Goal: Navigation & Orientation: Find specific page/section

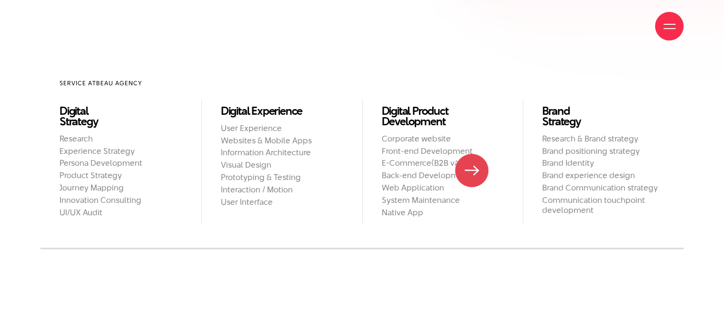
scroll to position [809, 0]
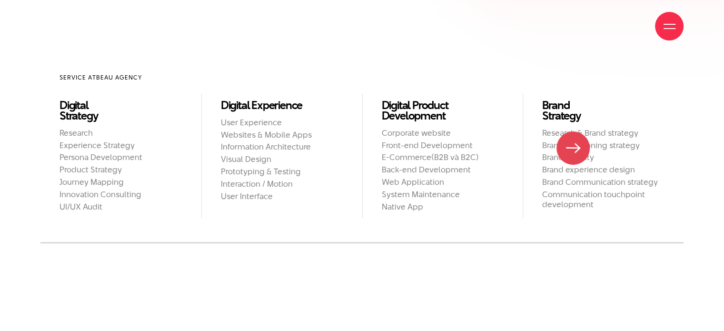
click at [573, 148] on h2 "Brand positioning strategy" at bounding box center [603, 145] width 122 height 10
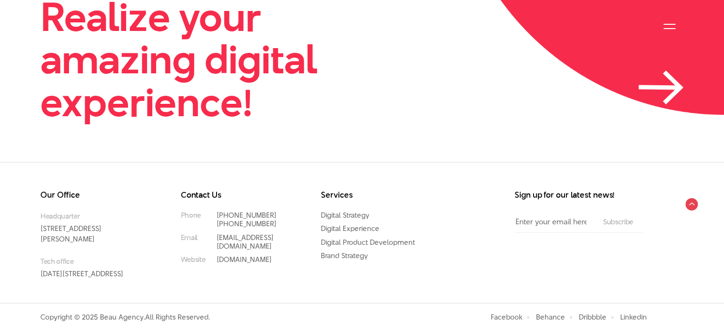
scroll to position [2288, 0]
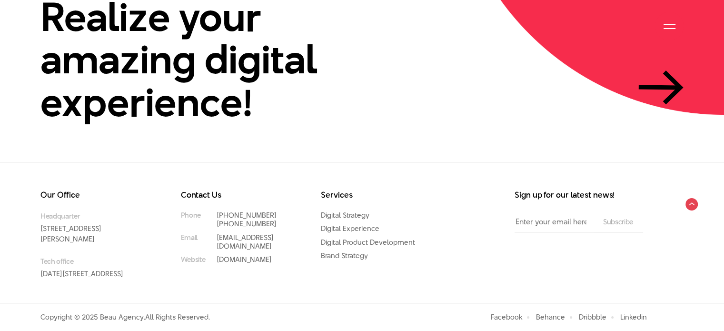
click at [0, 162] on div "Our Office Headquarter 33 Giang Van Minh Street, Ba Dinh District, Hanoi, Vietn…" at bounding box center [362, 232] width 724 height 141
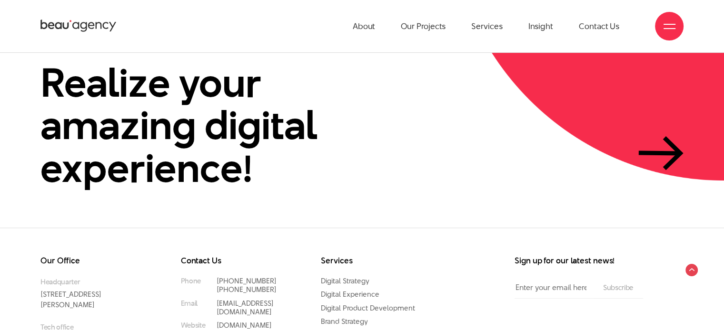
scroll to position [2193, 0]
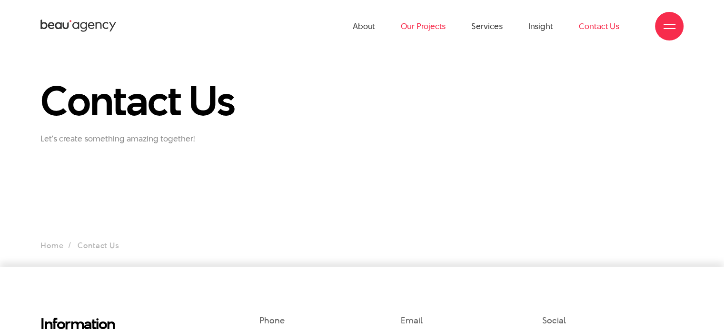
click at [426, 26] on link "Our Projects" at bounding box center [423, 26] width 45 height 52
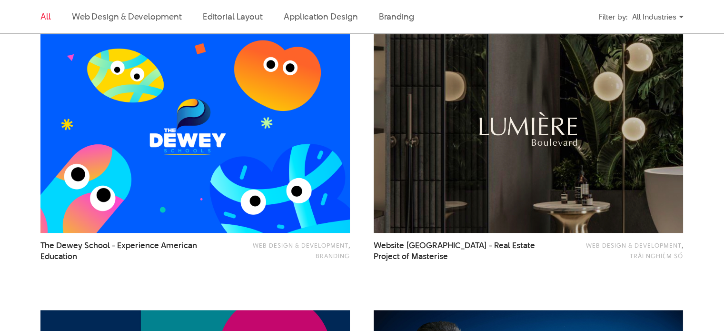
scroll to position [619, 0]
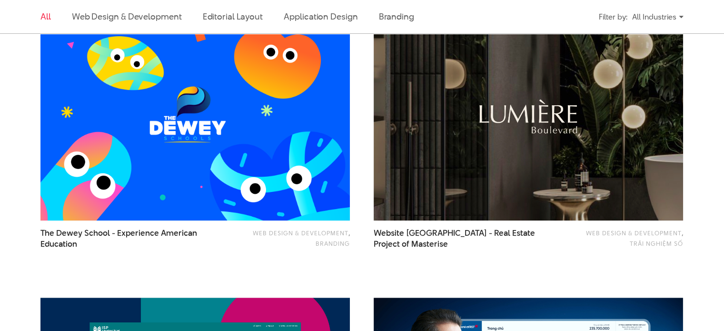
drag, startPoint x: 0, startPoint y: 162, endPoint x: 23, endPoint y: 146, distance: 28.0
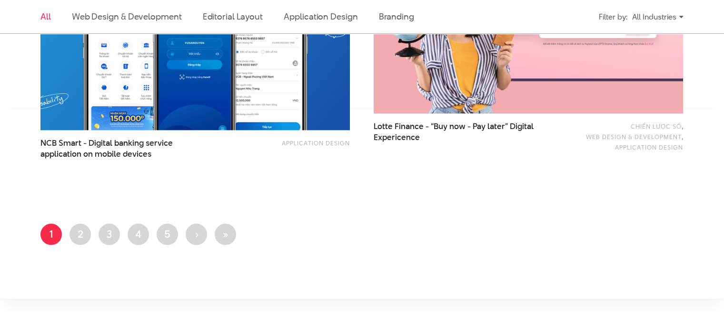
scroll to position [1856, 0]
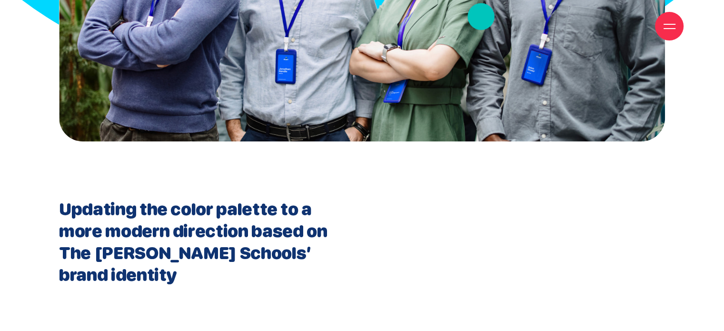
scroll to position [7284, 0]
